Goal: Transaction & Acquisition: Download file/media

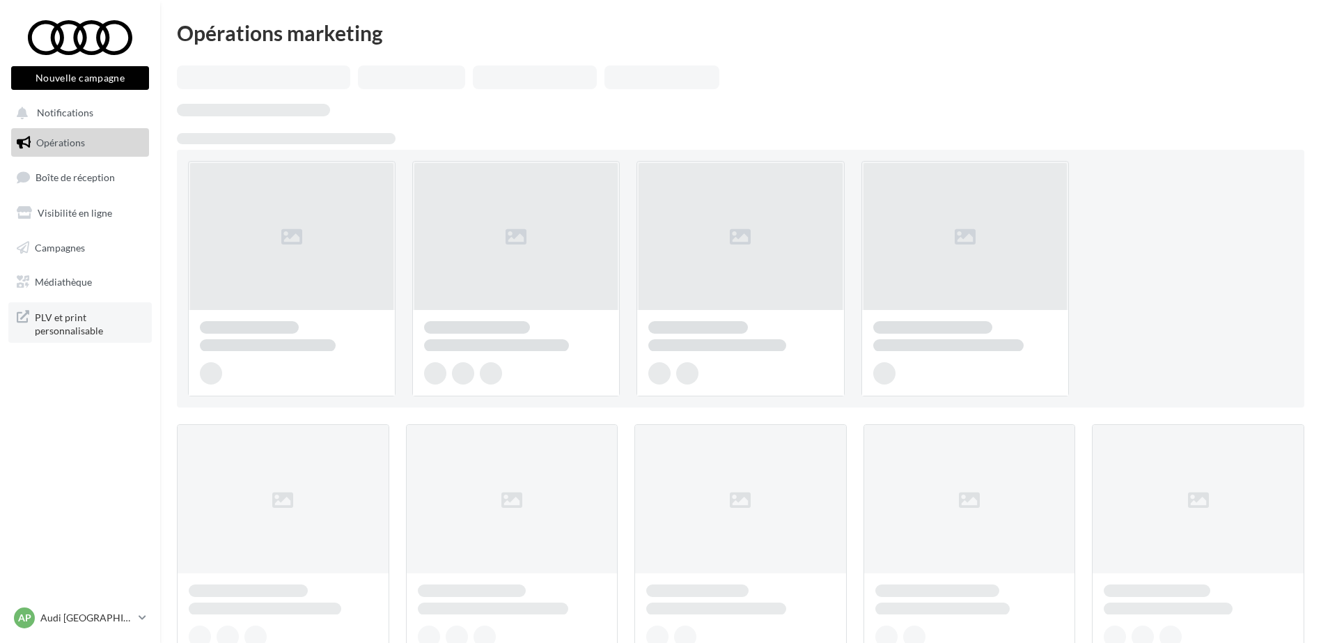
click at [75, 325] on span "PLV et print personnalisable" at bounding box center [89, 323] width 109 height 30
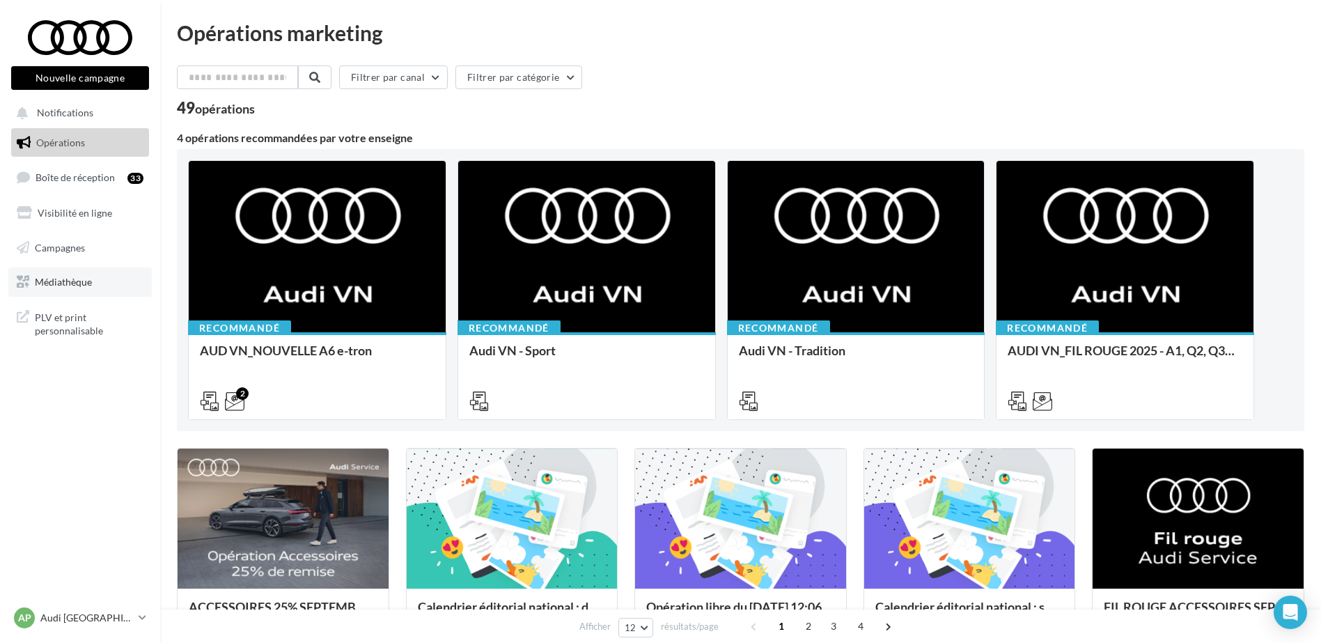
click at [66, 277] on span "Médiathèque" at bounding box center [63, 282] width 57 height 12
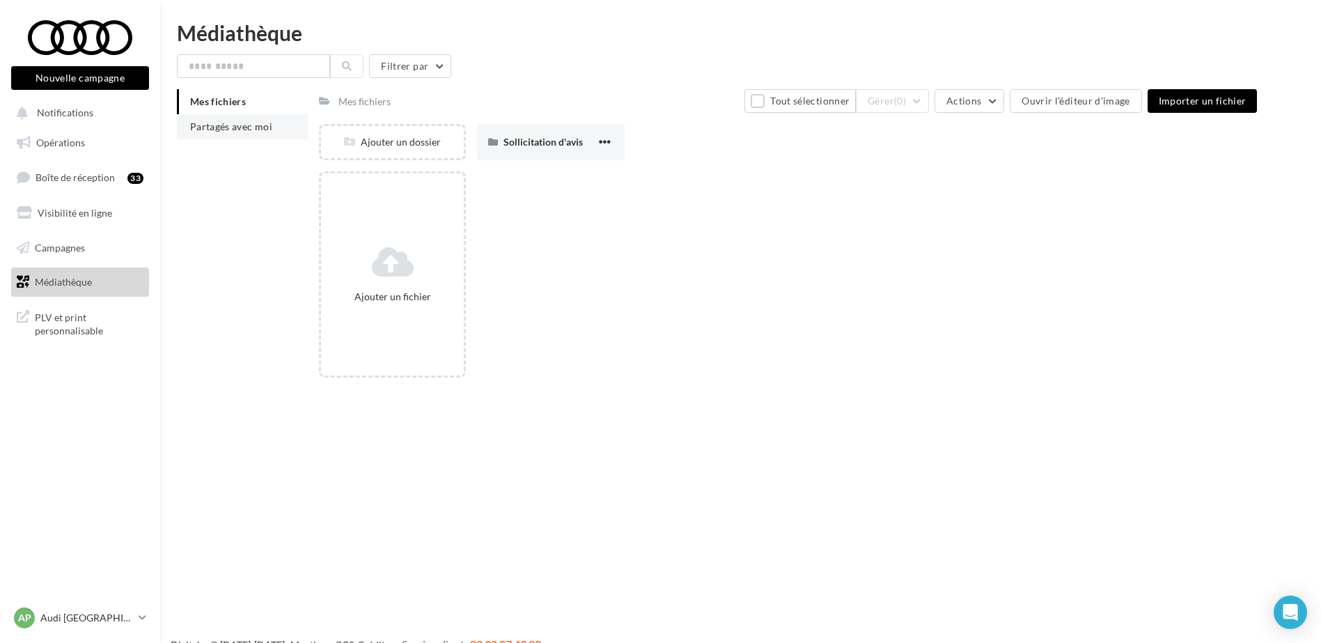
click at [207, 130] on span "Partagés avec moi" at bounding box center [231, 126] width 82 height 12
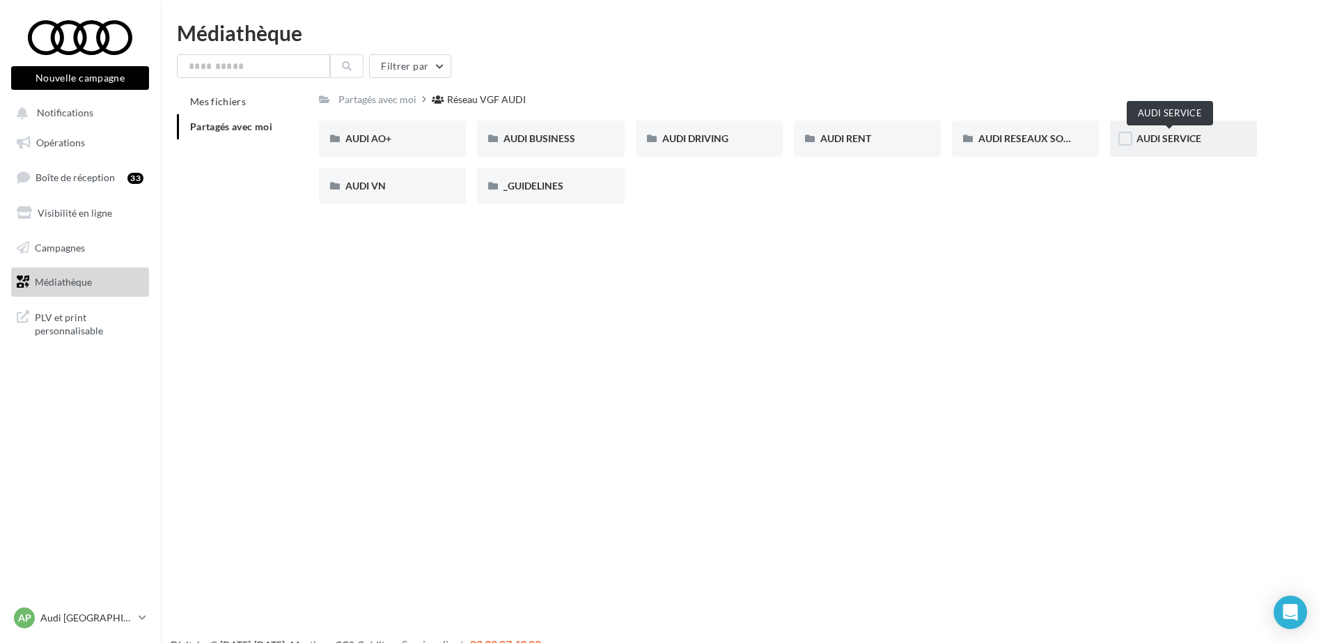
click at [1150, 134] on span "AUDI SERVICE" at bounding box center [1169, 138] width 65 height 12
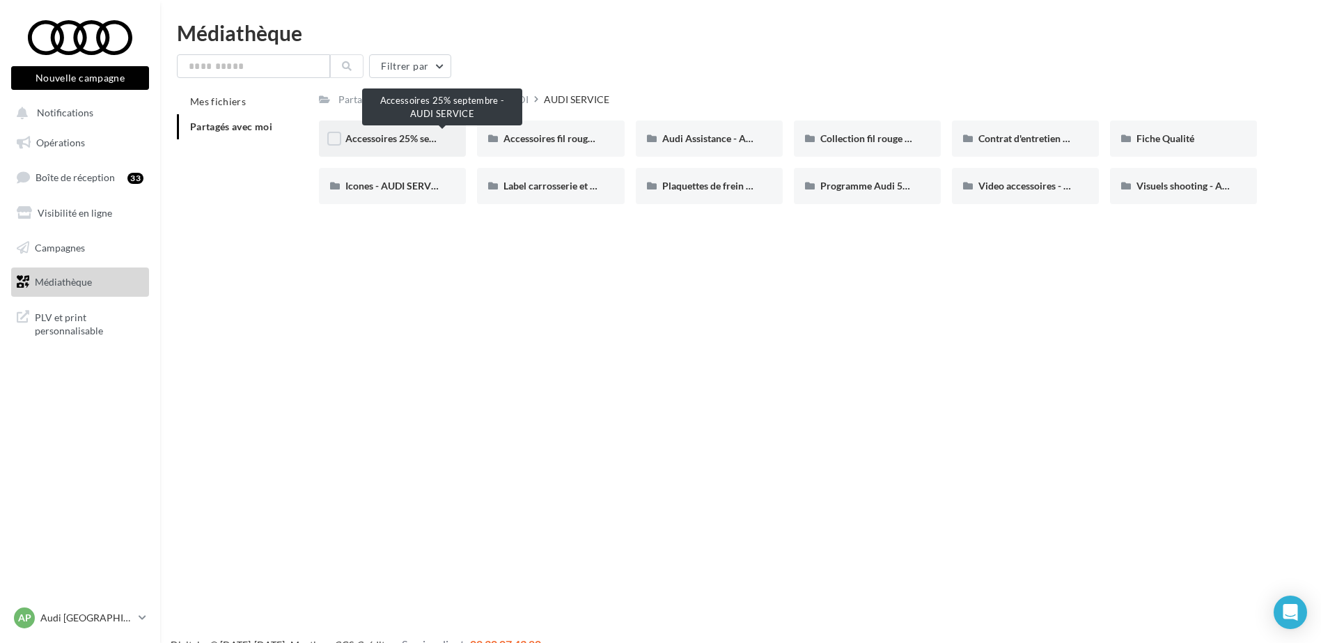
click at [412, 138] on span "Accessoires 25% septembre - AUDI SERVICE" at bounding box center [441, 138] width 193 height 12
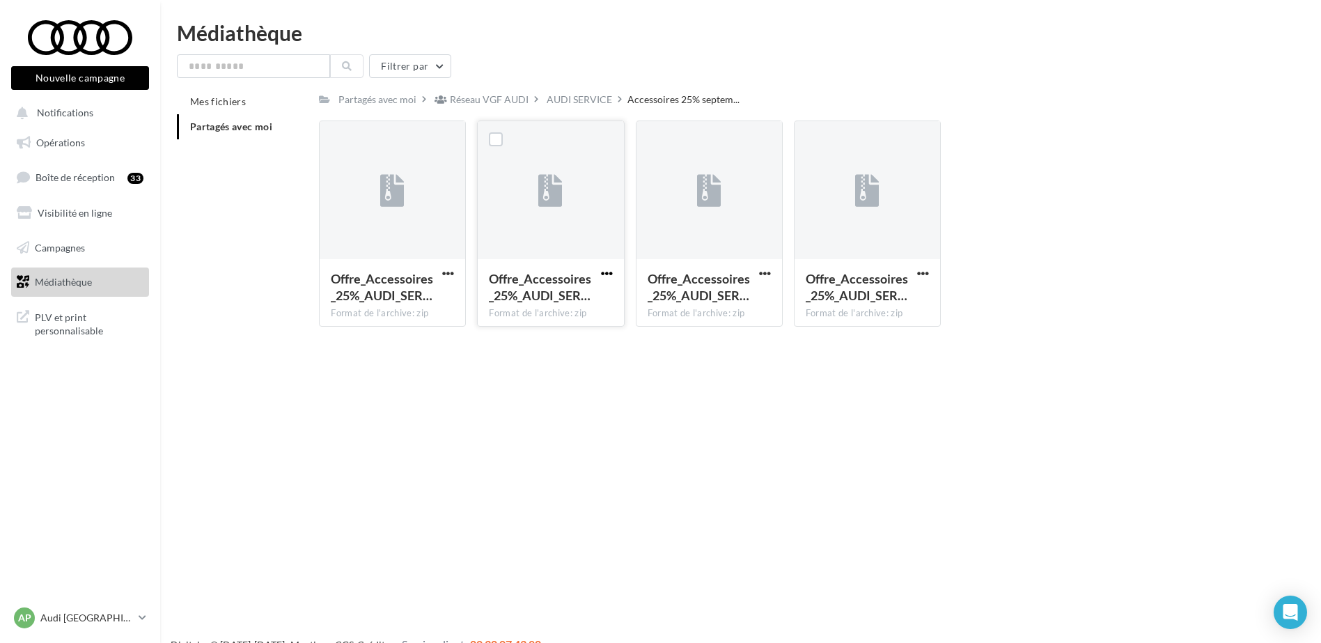
click at [607, 270] on span "button" at bounding box center [607, 273] width 12 height 12
click at [598, 291] on button "Télécharger" at bounding box center [545, 301] width 139 height 36
click at [761, 272] on span "button" at bounding box center [765, 273] width 12 height 12
click at [736, 289] on button "Télécharger" at bounding box center [704, 301] width 139 height 36
click at [918, 274] on span "button" at bounding box center [923, 273] width 12 height 12
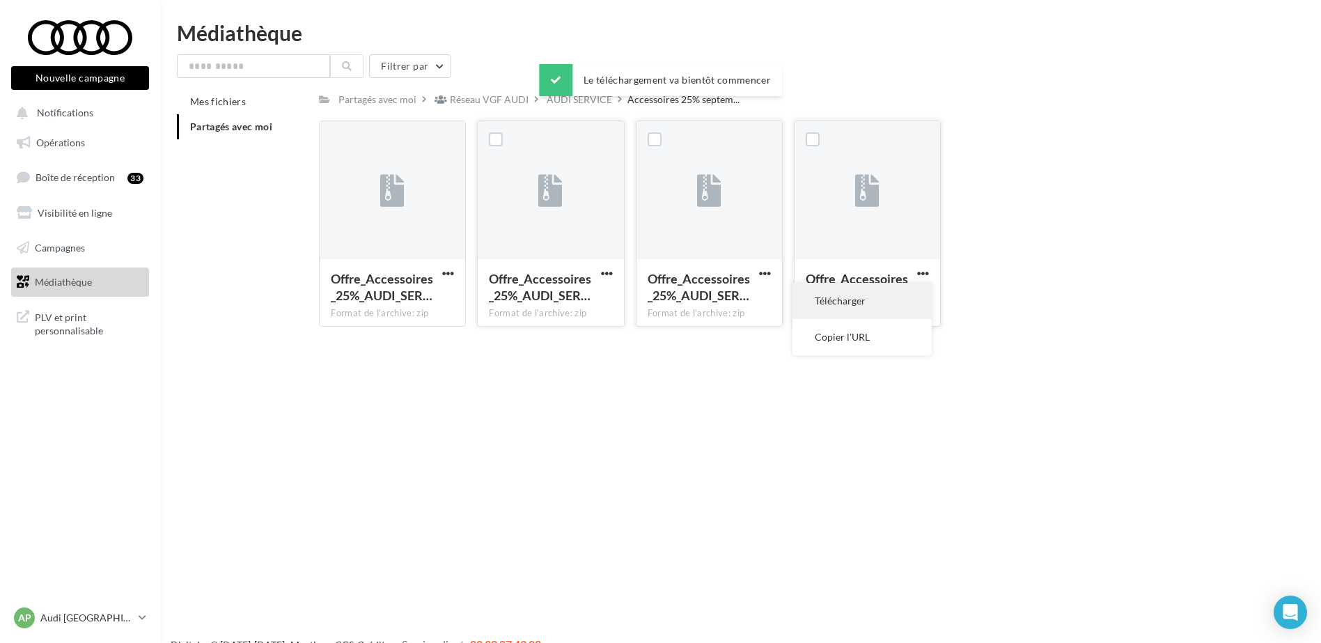
click at [900, 293] on button "Télécharger" at bounding box center [862, 301] width 139 height 36
click at [449, 274] on span "button" at bounding box center [448, 273] width 12 height 12
click at [414, 298] on button "Télécharger" at bounding box center [387, 301] width 139 height 36
click at [92, 611] on p "Audi [GEOGRAPHIC_DATA] 16" at bounding box center [86, 618] width 93 height 14
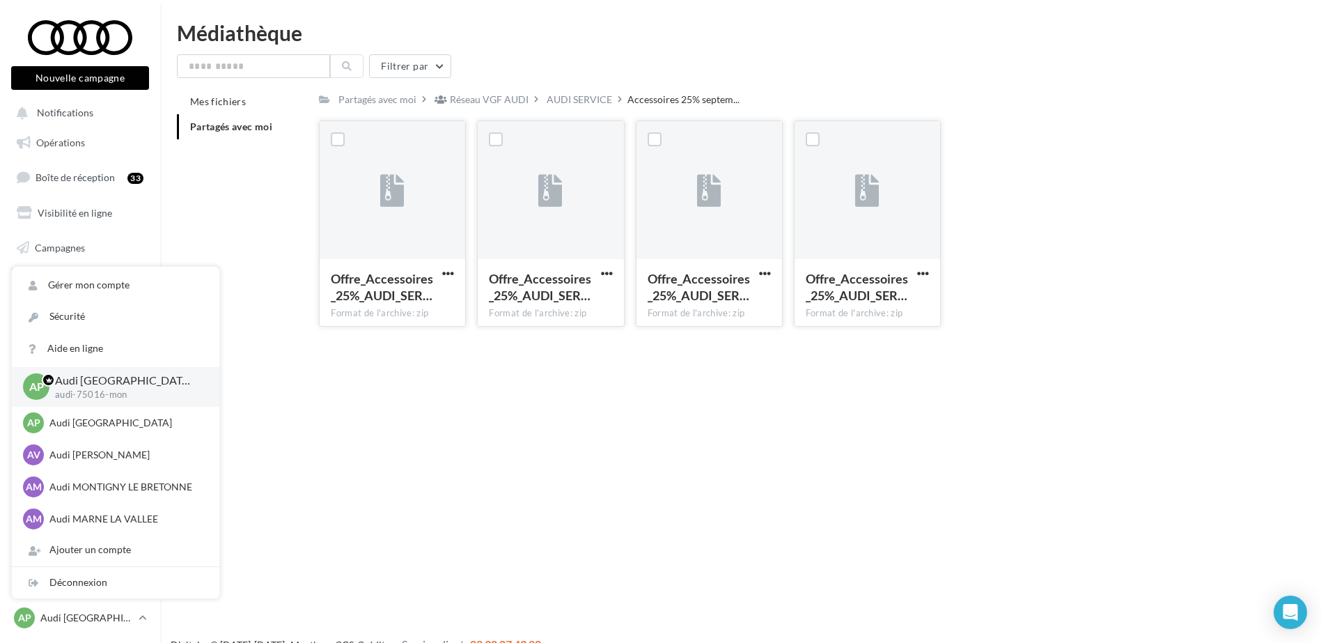
drag, startPoint x: 334, startPoint y: 309, endPoint x: 328, endPoint y: 320, distance: 12.8
click at [334, 309] on div "Format de l'archive: zip" at bounding box center [392, 313] width 123 height 13
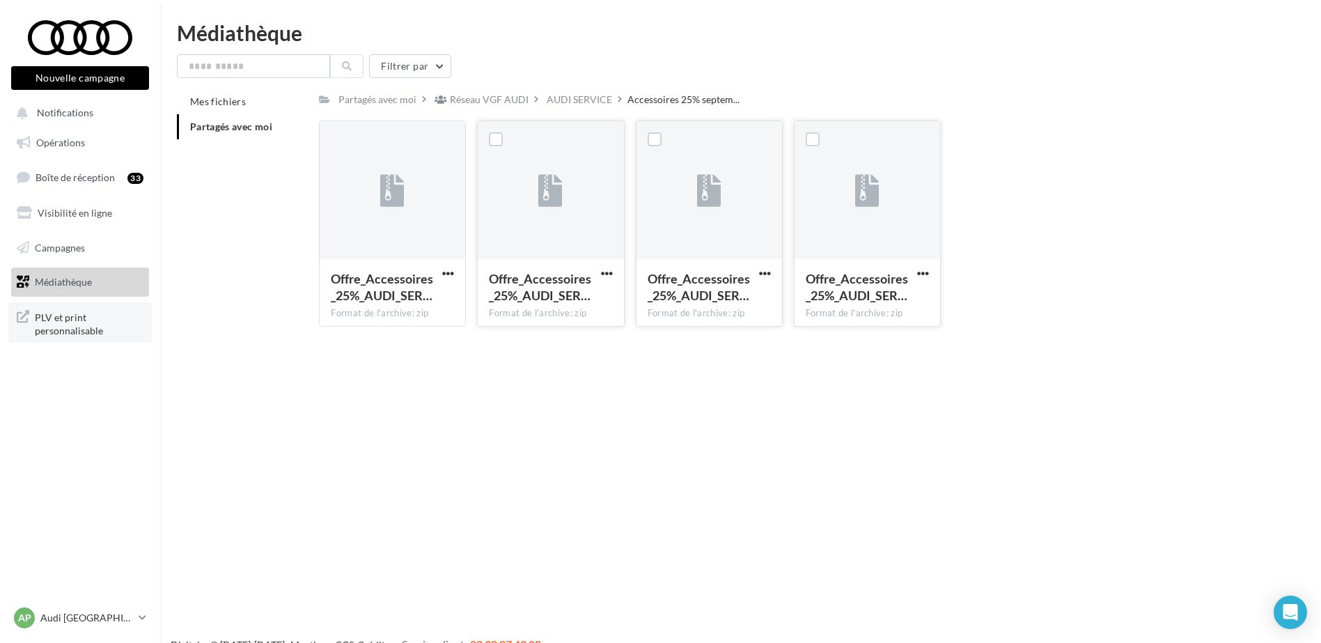
click at [88, 310] on span "PLV et print personnalisable" at bounding box center [89, 323] width 109 height 30
click at [70, 342] on link "PLV et print personnalisable" at bounding box center [79, 322] width 143 height 41
